Goal: Task Accomplishment & Management: Manage account settings

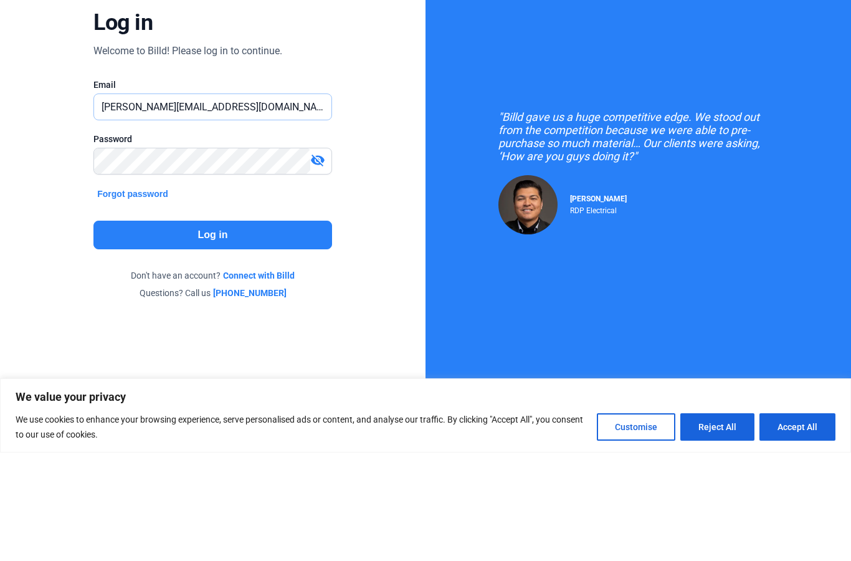
type input "[PERSON_NAME][EMAIL_ADDRESS][DOMAIN_NAME]"
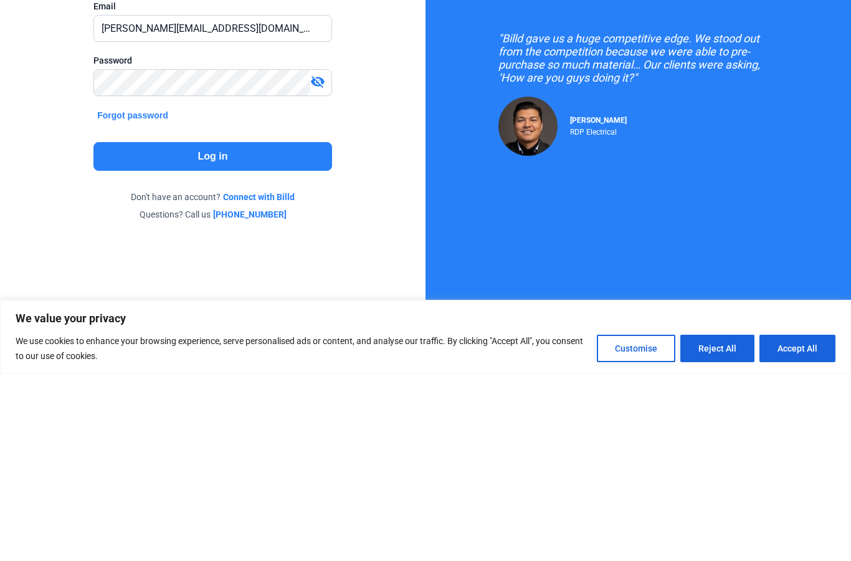
click at [211, 329] on button "Log in" at bounding box center [212, 343] width 239 height 29
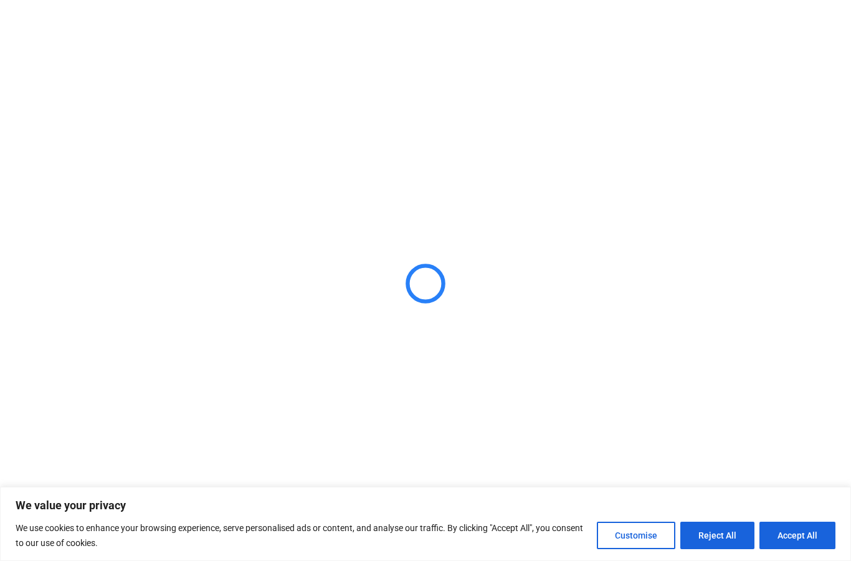
click at [804, 536] on button "Accept All" at bounding box center [797, 534] width 76 height 27
checkbox input "true"
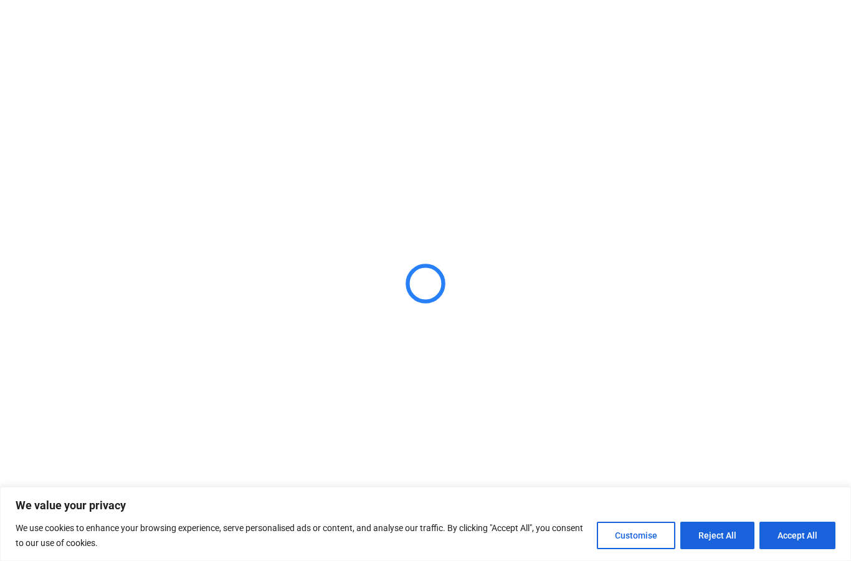
checkbox input "true"
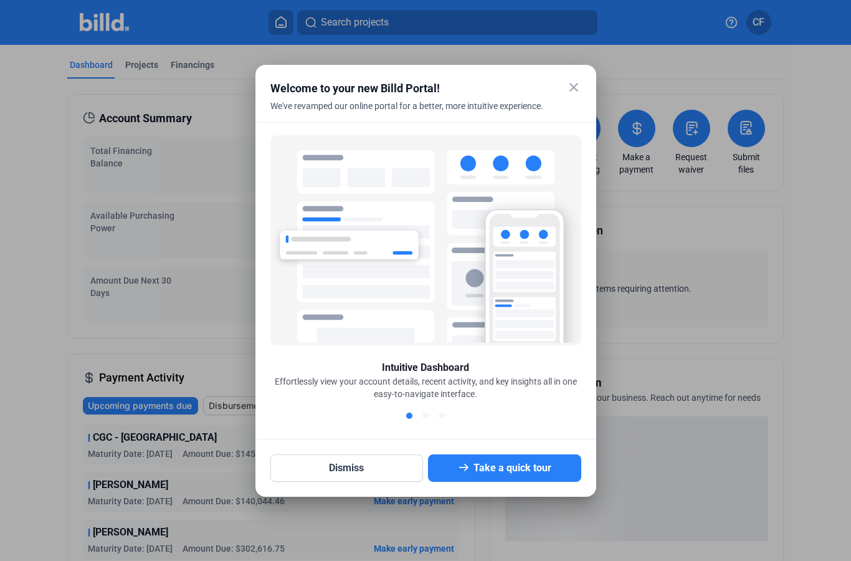
click at [352, 472] on button "Dismiss" at bounding box center [346, 467] width 153 height 27
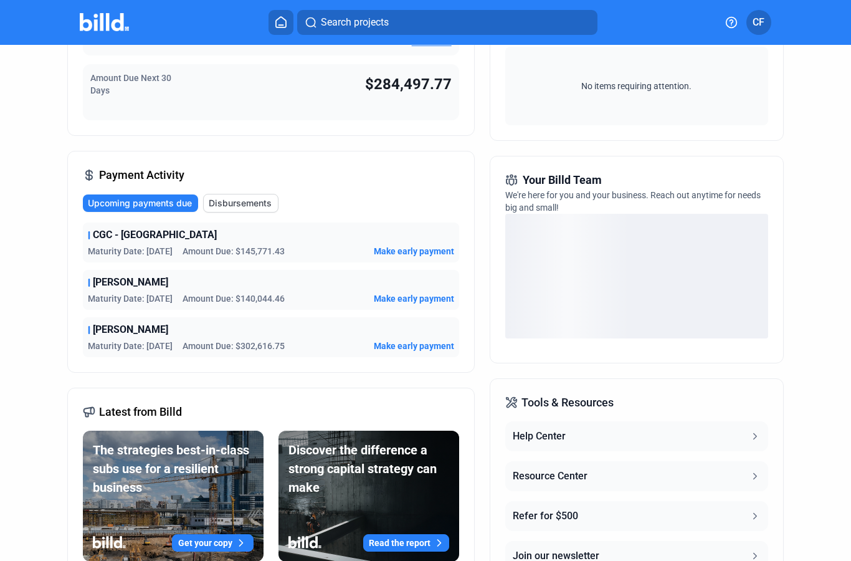
scroll to position [211, 0]
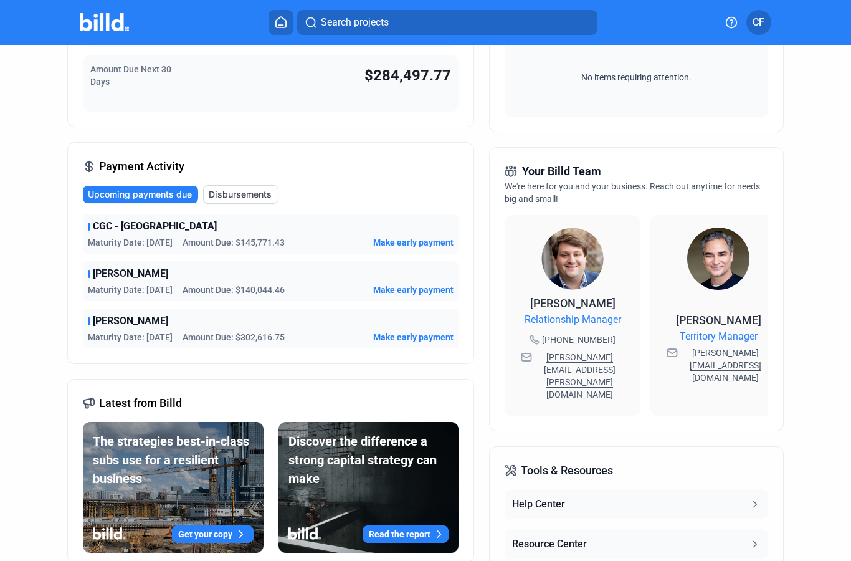
click at [421, 242] on span "Make early payment" at bounding box center [413, 242] width 80 height 12
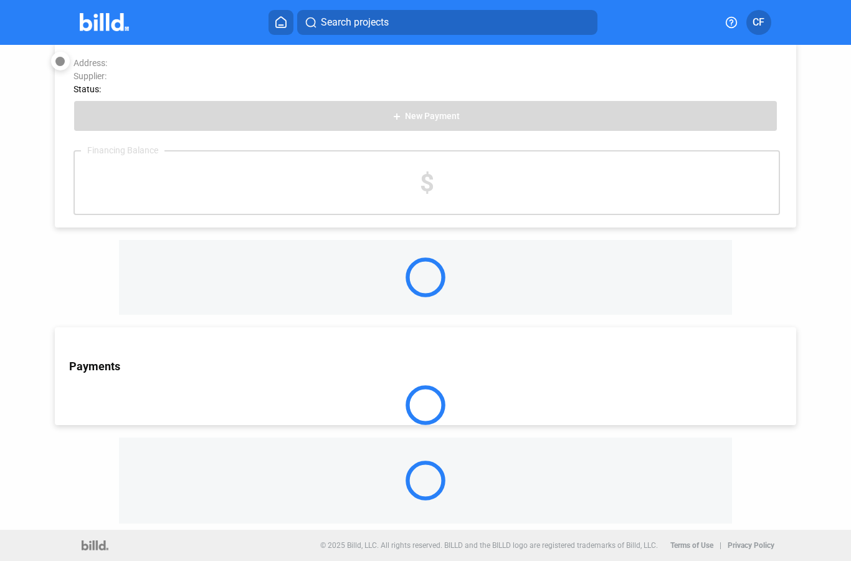
scroll to position [38, 0]
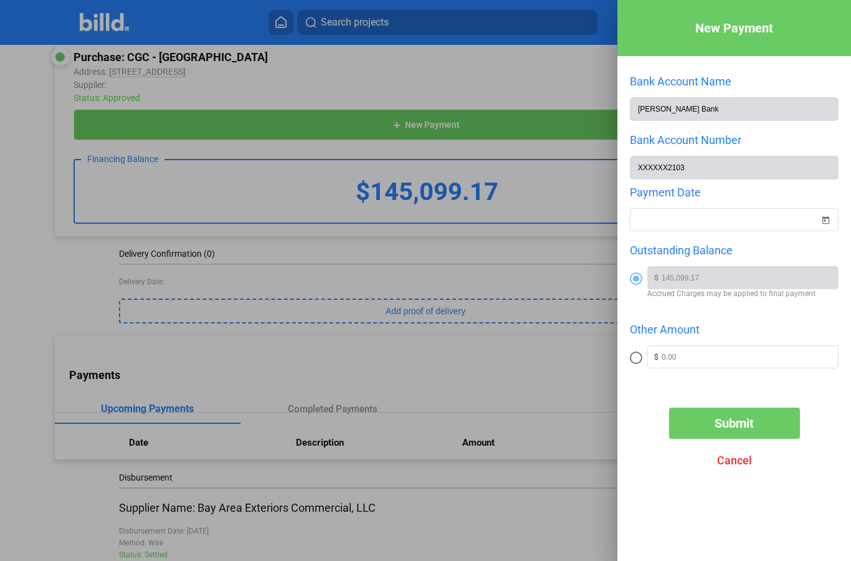
click at [826, 221] on span "Open calendar" at bounding box center [826, 212] width 30 height 30
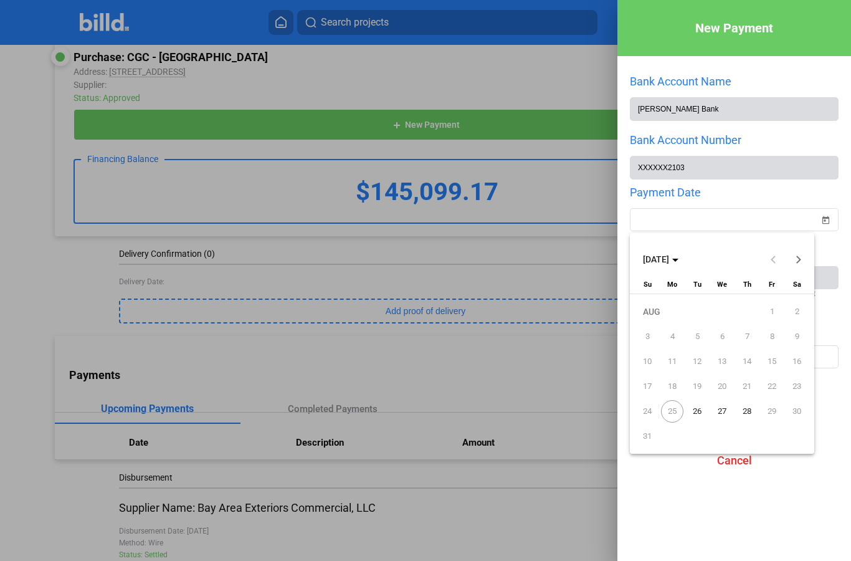
click at [694, 409] on span "26" at bounding box center [697, 411] width 22 height 22
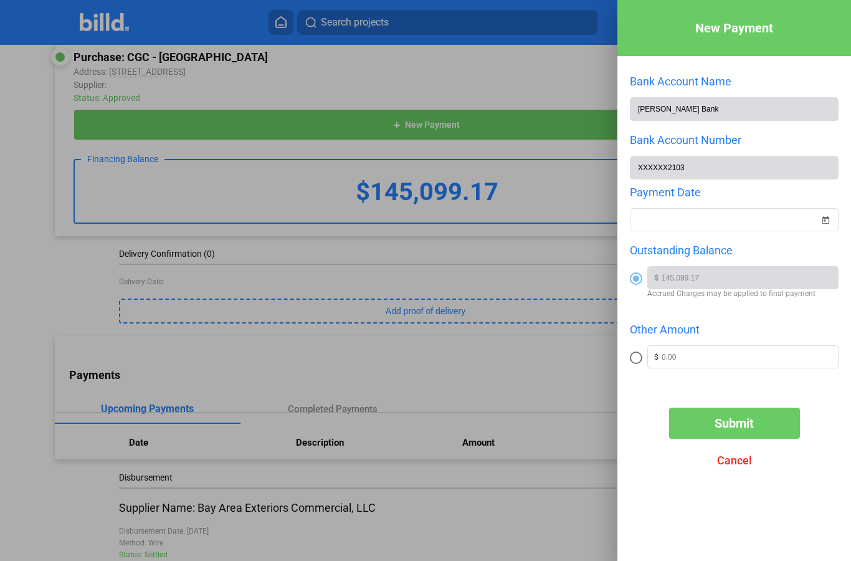
click at [746, 426] on span "Submit" at bounding box center [734, 423] width 39 height 15
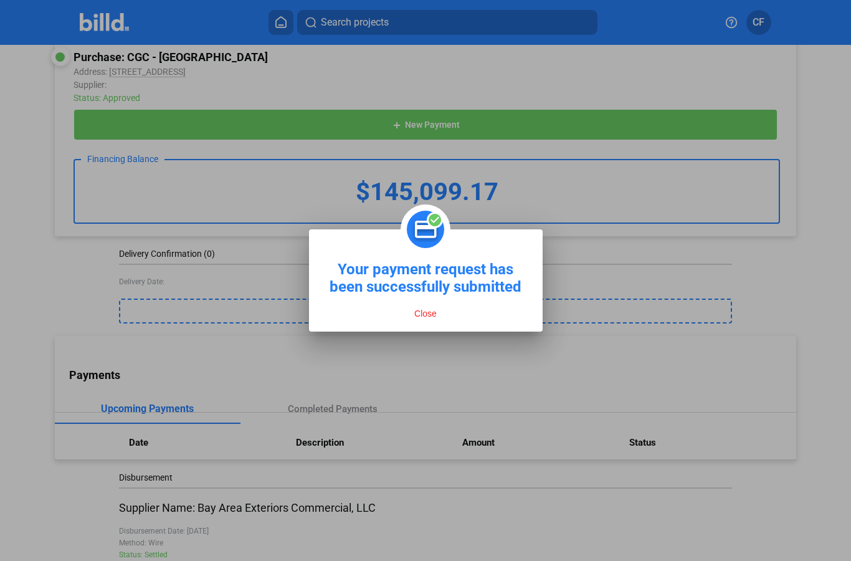
click at [426, 317] on button "Close" at bounding box center [426, 313] width 30 height 11
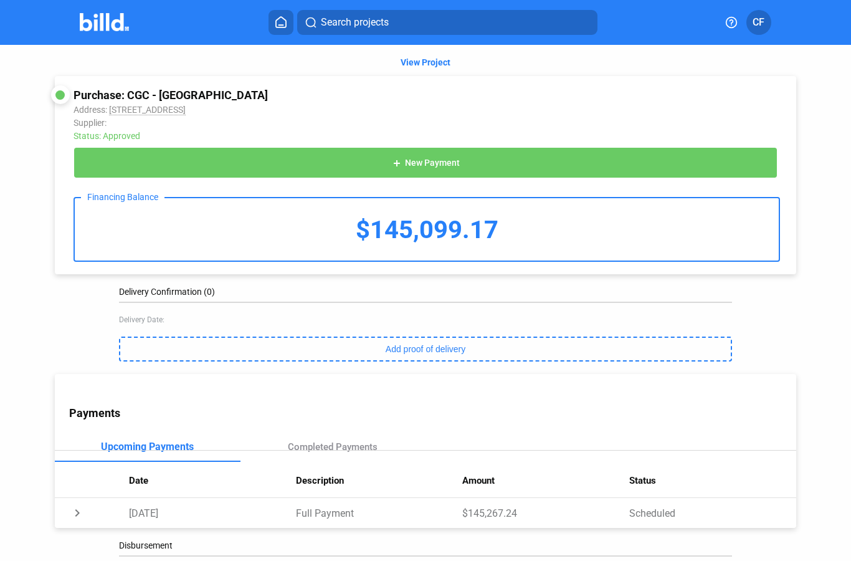
scroll to position [0, 0]
click at [523, 412] on div "Payments" at bounding box center [432, 412] width 726 height 13
click at [104, 16] on img at bounding box center [104, 22] width 49 height 18
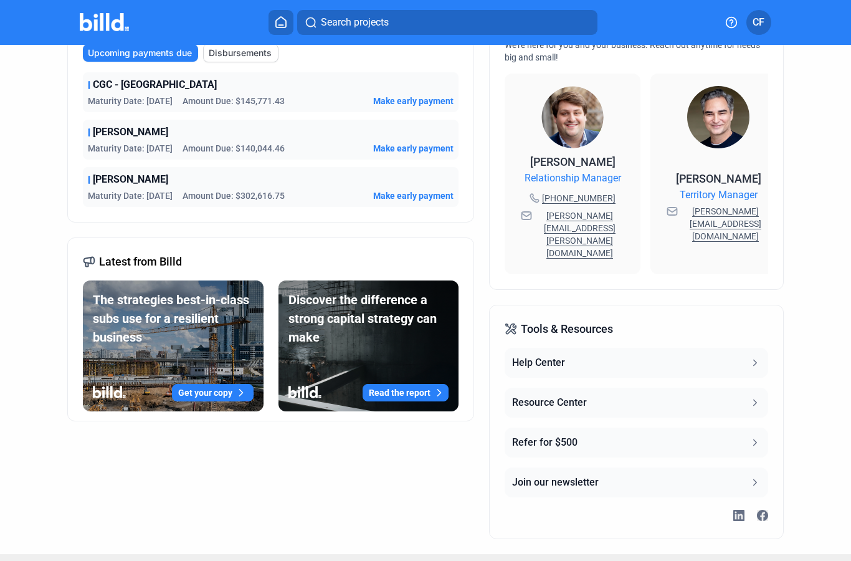
scroll to position [352, 0]
